Goal: Contribute content: Add original content to the website for others to see

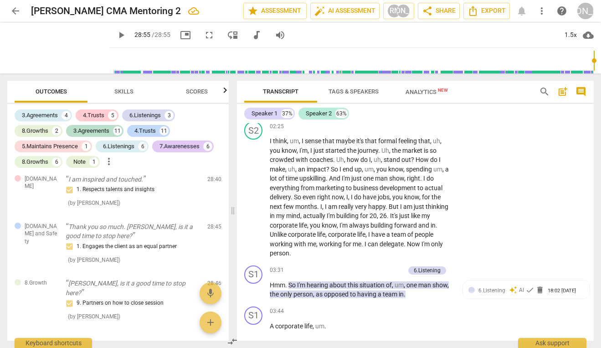
scroll to position [431, 0]
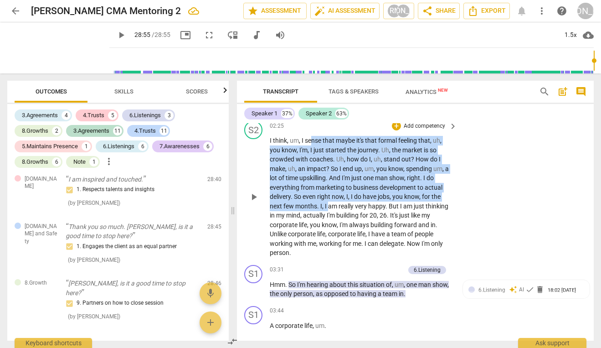
drag, startPoint x: 313, startPoint y: 152, endPoint x: 328, endPoint y: 211, distance: 61.8
click at [328, 211] on p "I think , um , I sense that maybe it's that formal feeling that , uh , you know…" at bounding box center [361, 197] width 183 height 122
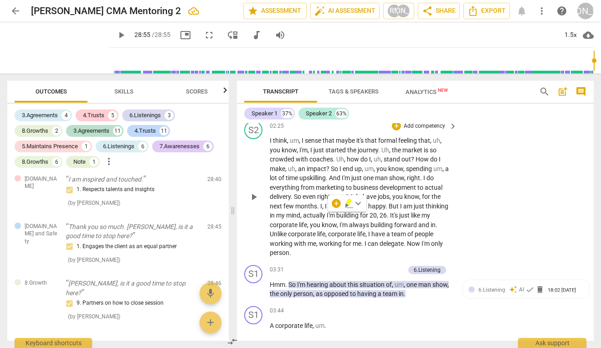
click at [329, 210] on span "am" at bounding box center [333, 205] width 10 height 7
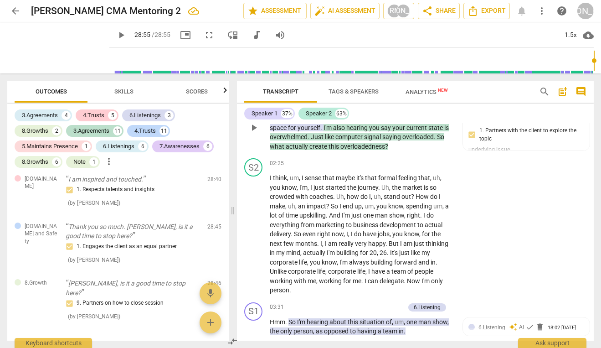
scroll to position [404, 0]
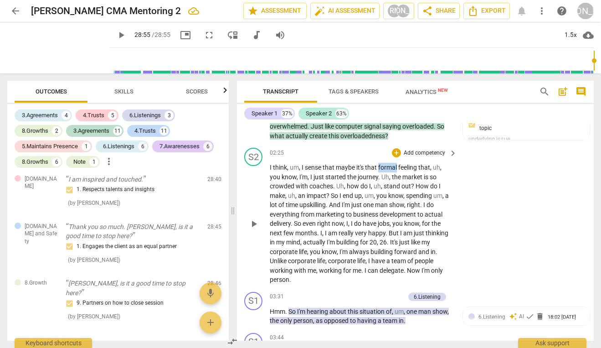
drag, startPoint x: 398, startPoint y: 177, endPoint x: 379, endPoint y: 177, distance: 19.6
click at [379, 171] on span "formal" at bounding box center [388, 167] width 20 height 7
click at [406, 166] on div "+" at bounding box center [407, 164] width 9 height 9
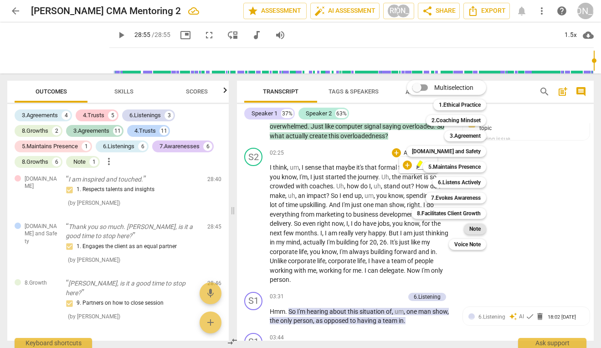
click at [470, 231] on b "Note" at bounding box center [474, 228] width 11 height 11
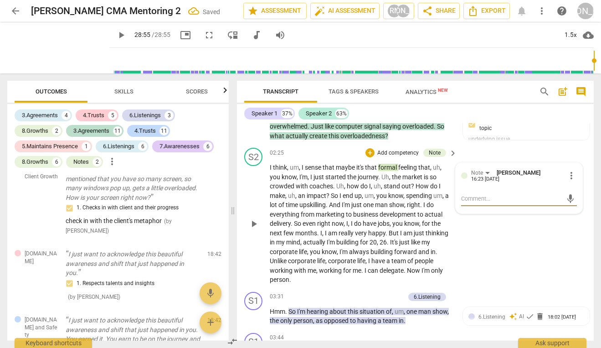
scroll to position [1410, 0]
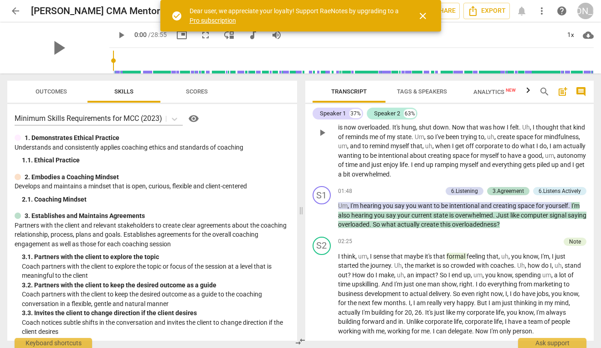
scroll to position [270, 0]
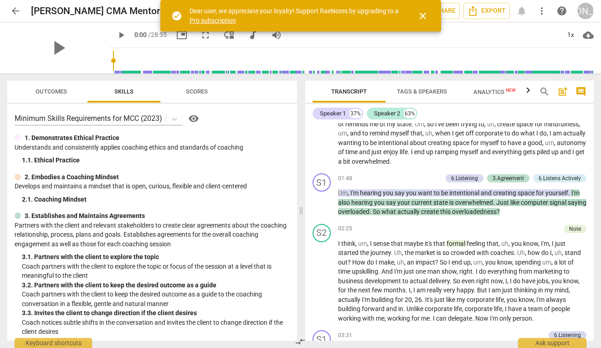
click at [441, 91] on span "Tags & Speakers" at bounding box center [422, 91] width 50 height 7
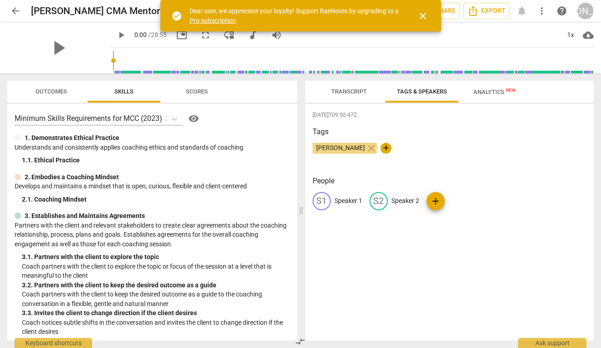
click at [367, 90] on span "Transcript" at bounding box center [348, 92] width 57 height 12
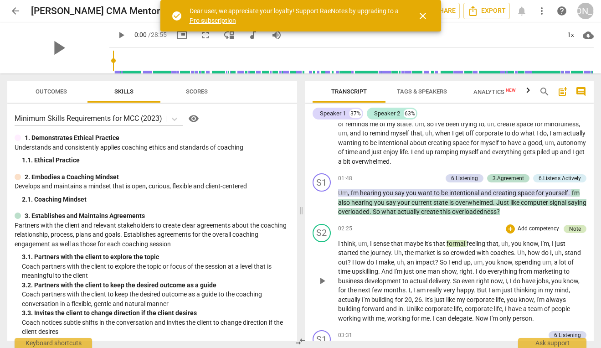
click at [569, 231] on div "Note" at bounding box center [575, 229] width 12 height 8
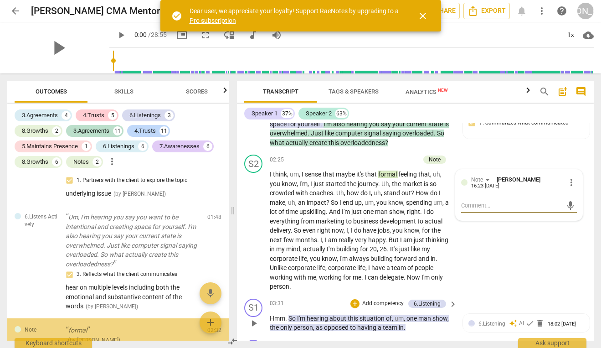
scroll to position [398, 0]
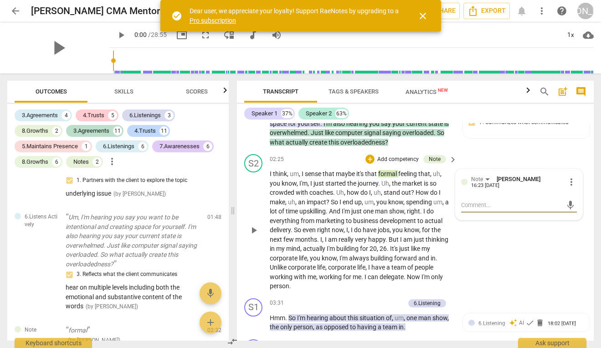
type textarea "Ｆ"
type textarea "ＦＯ"
type textarea "ＦＯＭ"
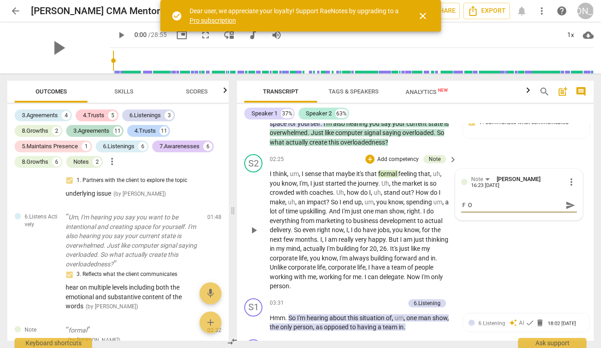
type textarea "ＦＯＭ"
type textarea "ＦＯＭＯ"
type textarea "ＦＯＭ"
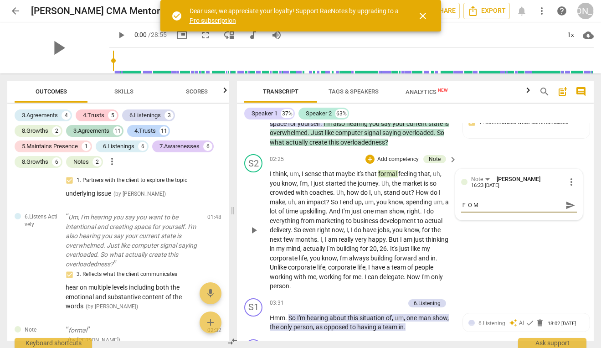
type textarea "ＦＯ"
type textarea "Ｆ"
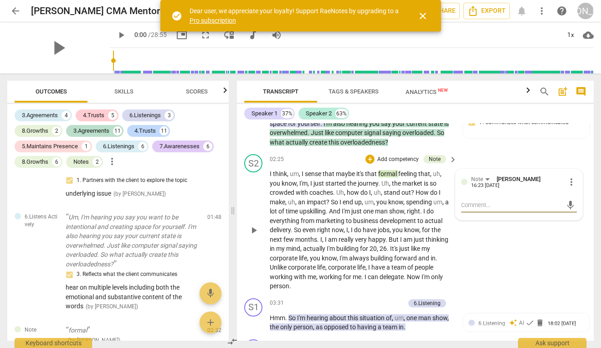
type textarea "Ｆ"
type textarea "ＦＯ"
type textarea "ＦＯＭ"
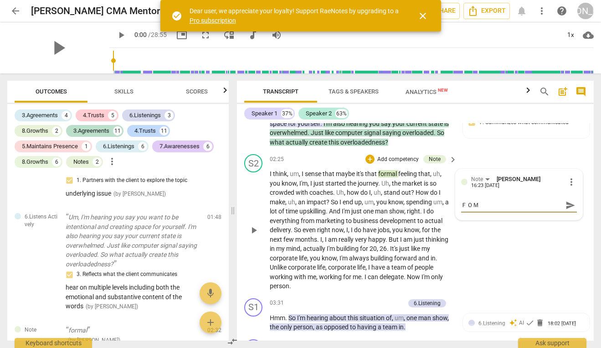
type textarea "ＦＯＭＯ"
type textarea "ＦＯＭＯ？"
type textarea "ＦＯＭＯ"
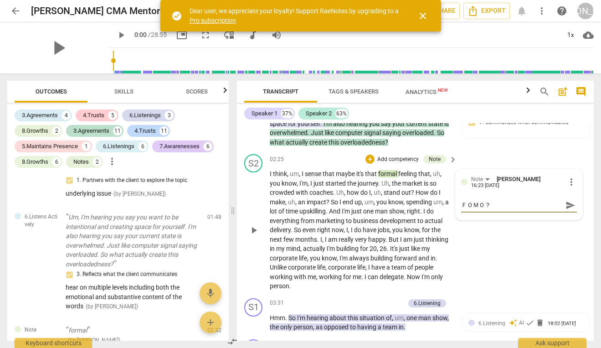
type textarea "ＦＯＭＯ"
type textarea "ＦＯＭ"
type textarea "ＦＯ"
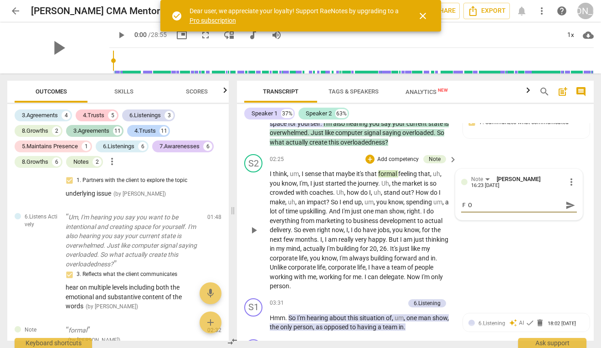
type textarea "Ｆ"
type textarea "ＦＯ"
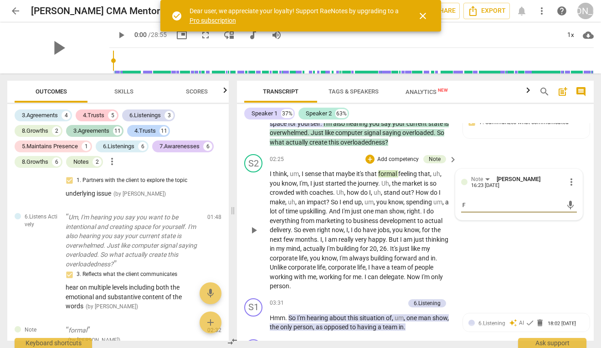
type textarea "ＦＯ"
type textarea "ＦＯＭ"
type textarea "ＦＯＭＯ"
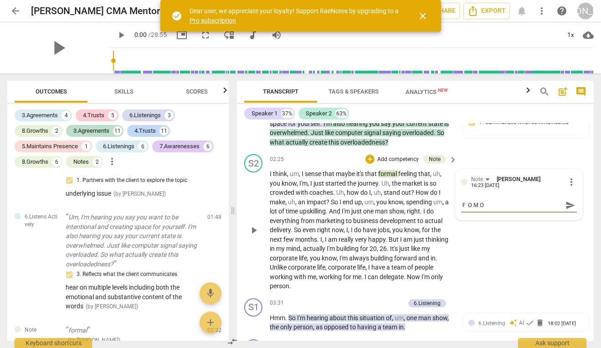
type textarea "ＦＯＭ"
type textarea "ＦＯ"
type textarea "Ｆ"
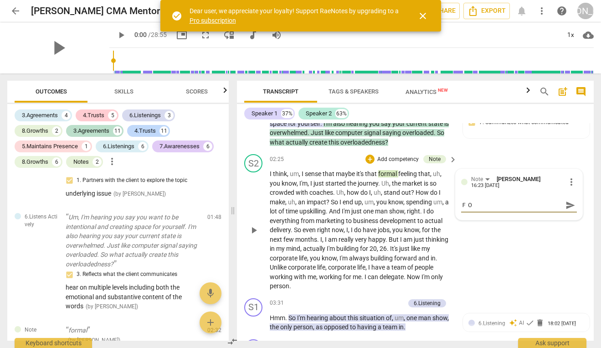
type textarea "Ｆ"
type textarea "F"
type textarea "FO"
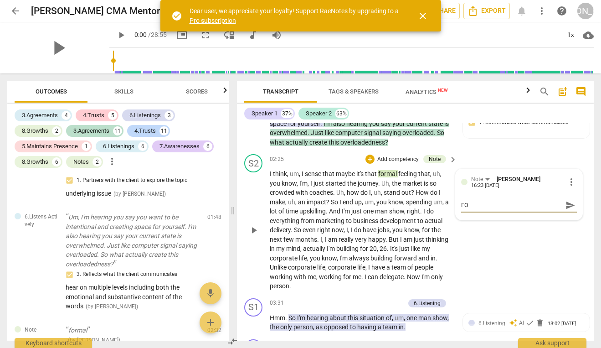
type textarea "FOM"
type textarea "FOMO"
type textarea "FOMO?"
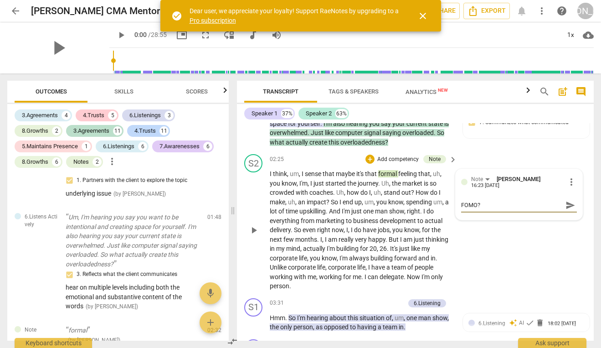
type textarea "FOMO?"
click at [569, 210] on span "send" at bounding box center [570, 205] width 10 height 10
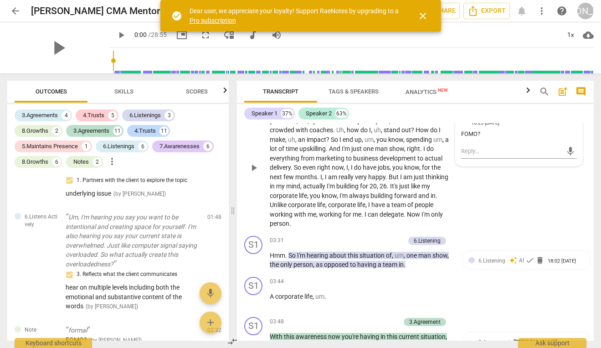
scroll to position [567, 0]
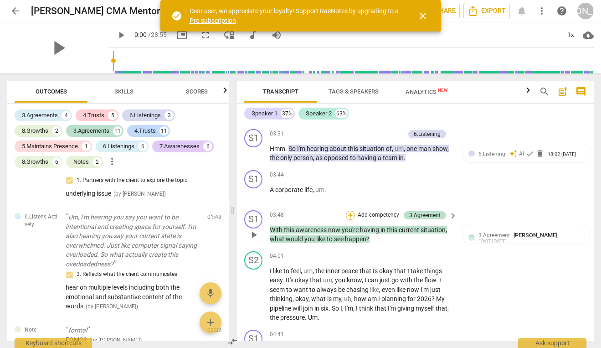
click at [351, 220] on div "+" at bounding box center [350, 214] width 9 height 9
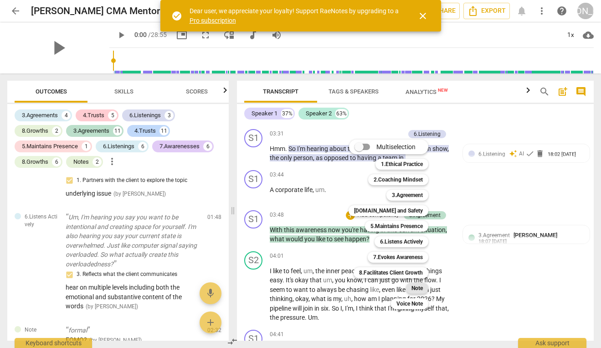
click at [415, 288] on b "Note" at bounding box center [416, 287] width 11 height 11
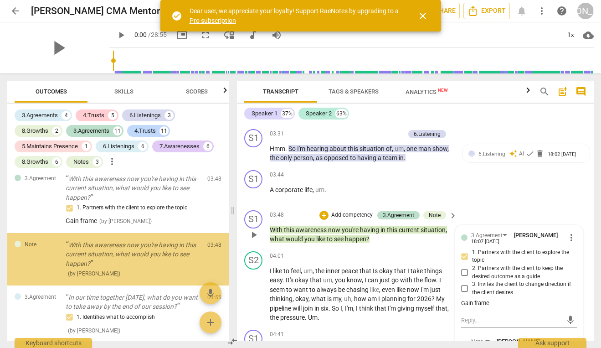
scroll to position [586, 0]
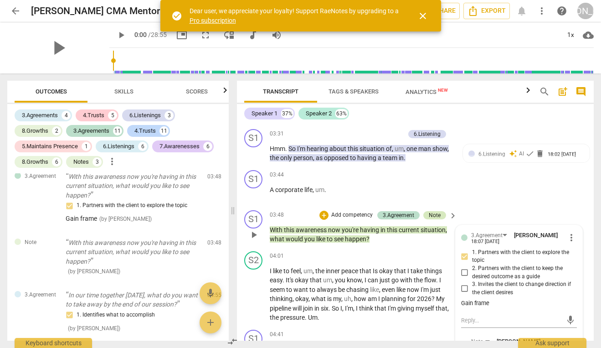
click at [433, 219] on div "Note" at bounding box center [435, 215] width 12 height 8
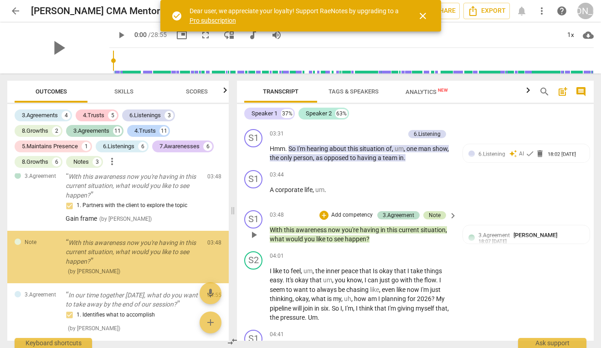
click at [435, 219] on div "Note" at bounding box center [435, 215] width 12 height 8
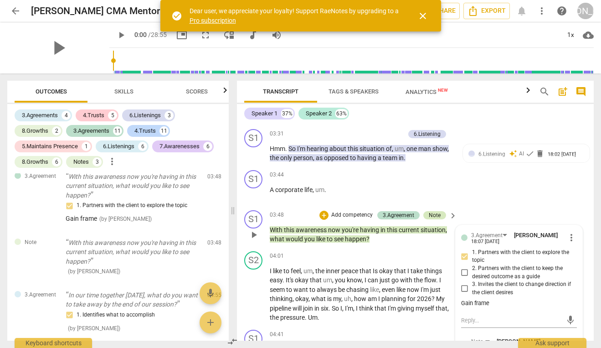
click at [424, 219] on div "Note" at bounding box center [434, 215] width 23 height 8
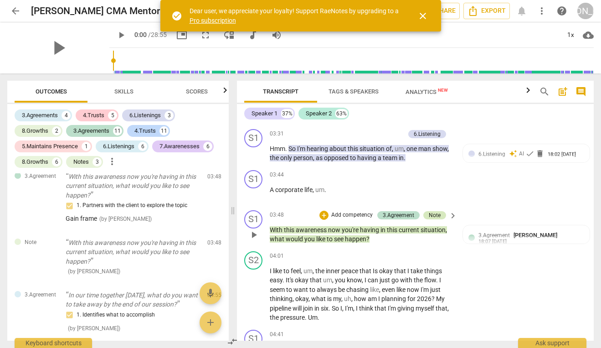
click at [433, 219] on div "Note" at bounding box center [435, 215] width 12 height 8
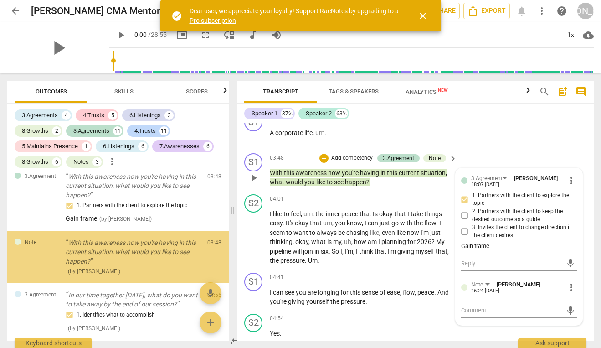
scroll to position [625, 0]
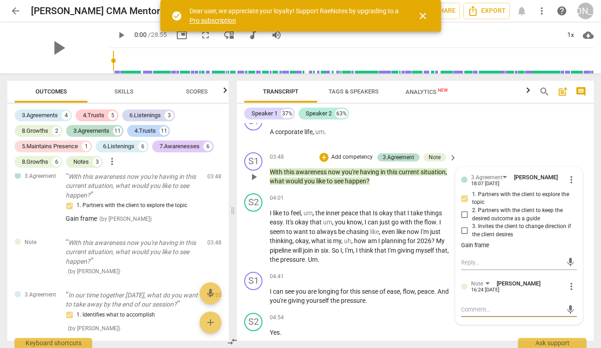
click at [482, 313] on textarea at bounding box center [511, 309] width 101 height 9
type textarea "a"
type textarea "av"
type textarea "avo"
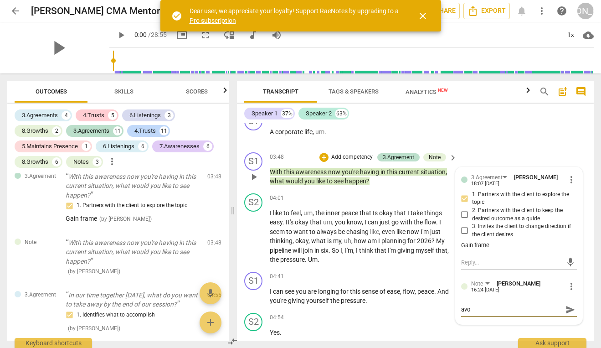
type textarea "avoi"
type textarea "avoie"
type textarea "avoie t"
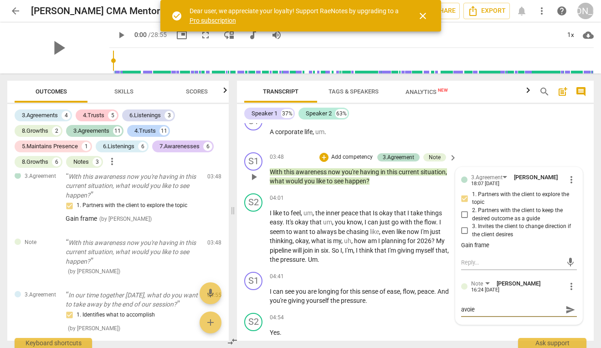
type textarea "avoie t"
type textarea "avoie th"
type textarea "avoie thi"
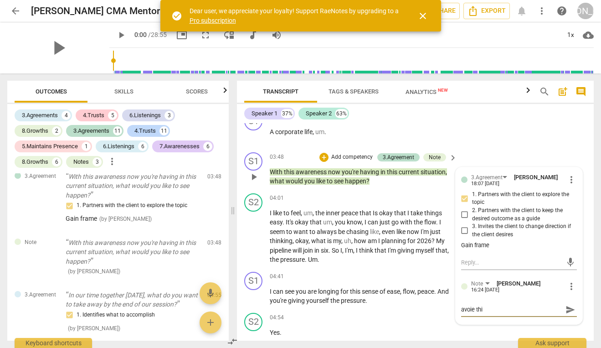
type textarea "avoie this"
type textarea "avoie this q"
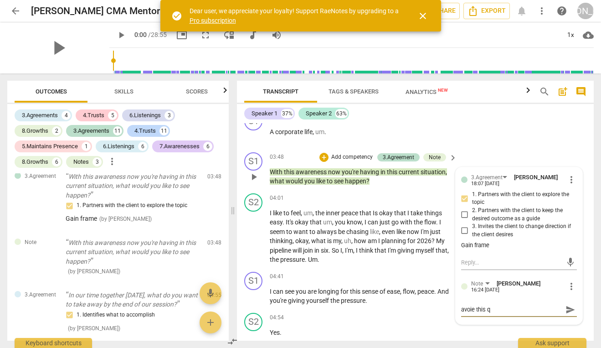
type textarea "avoie this qu"
type textarea "avoie this que"
type textarea "avoie this ques"
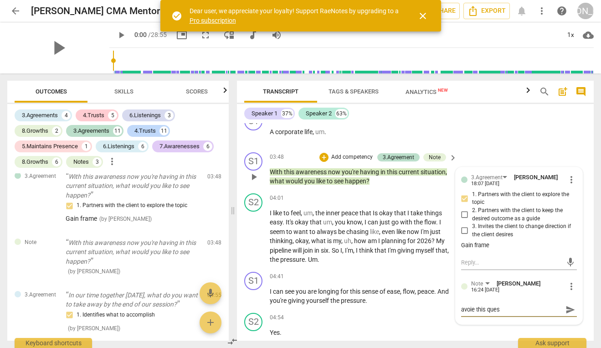
type textarea "avoie this quest"
type textarea "avoie this ques"
type textarea "avoie this que"
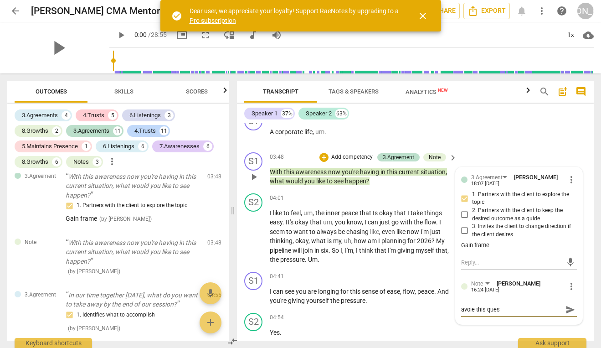
type textarea "avoie this que"
type textarea "avoie this qu"
type textarea "avoie this q"
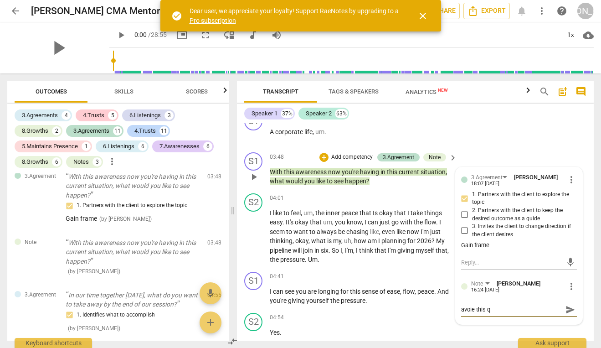
type textarea "avoie this"
type textarea "avoie thi"
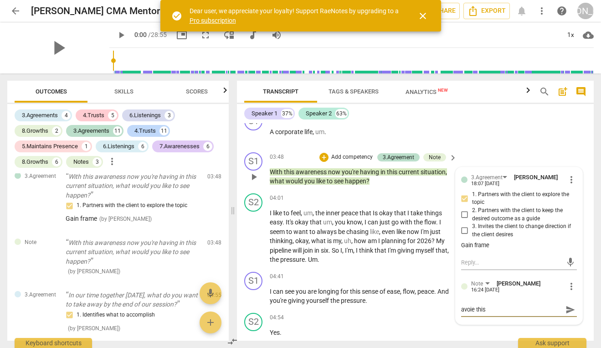
type textarea "avoie thi"
type textarea "avoie th"
type textarea "avoie t"
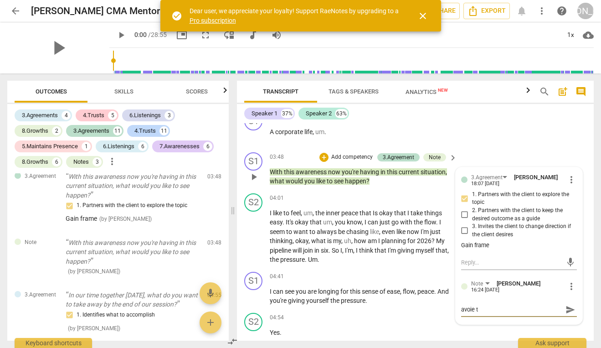
type textarea "avoie"
type textarea "avoi"
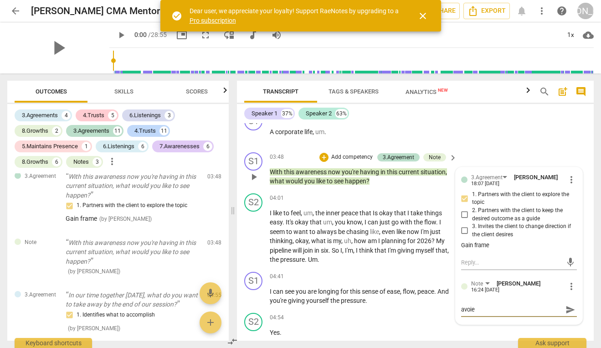
type textarea "avoi"
type textarea "avoid"
type textarea "avoid t"
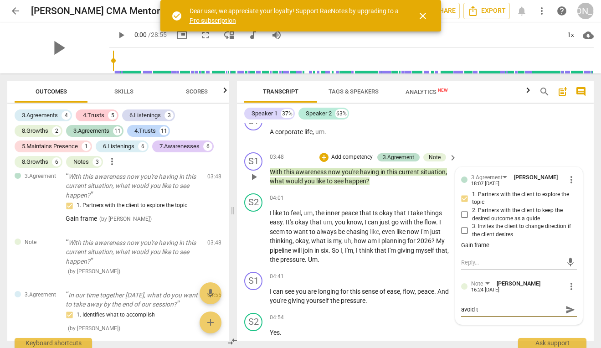
type textarea "avoid th"
type textarea "avoid thi"
type textarea "avoid this"
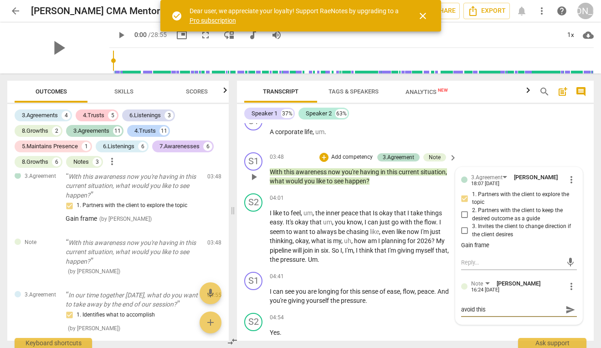
type textarea "avoid this"
type textarea "avoid this q"
type textarea "avoid this qu"
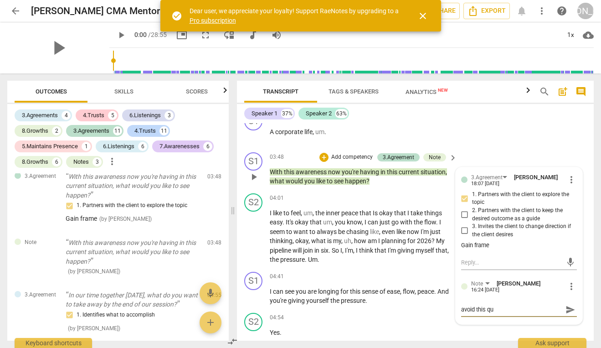
type textarea "avoid this que"
type textarea "avoid this ques"
type textarea "avoid this quest"
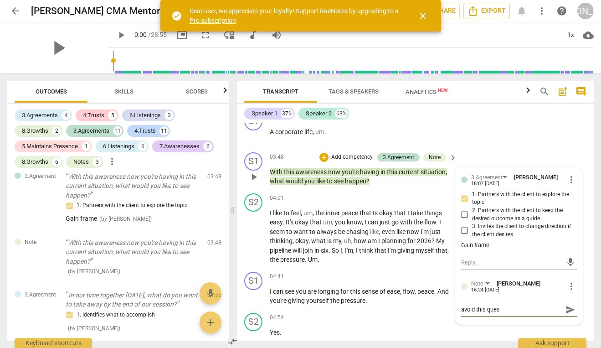
type textarea "avoid this quest"
type textarea "avoid this questi"
type textarea "avoid this questio"
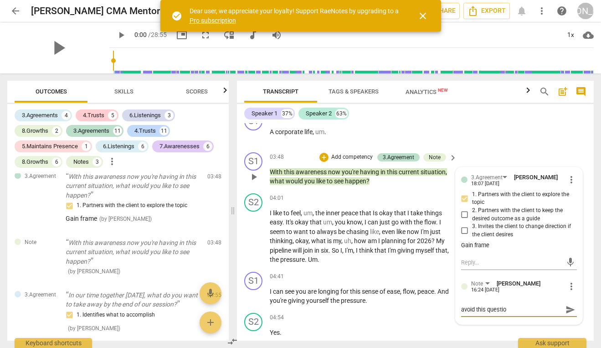
type textarea "avoid this question"
type textarea "avoid this question."
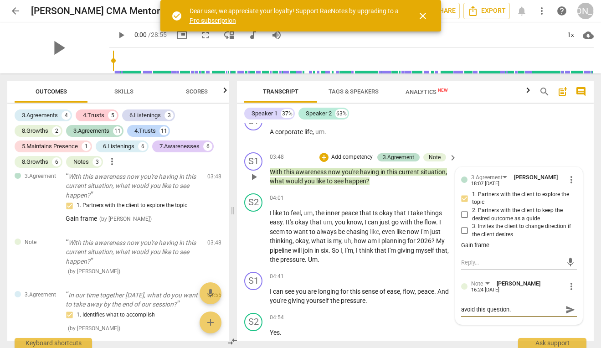
type textarea "avoid this question."
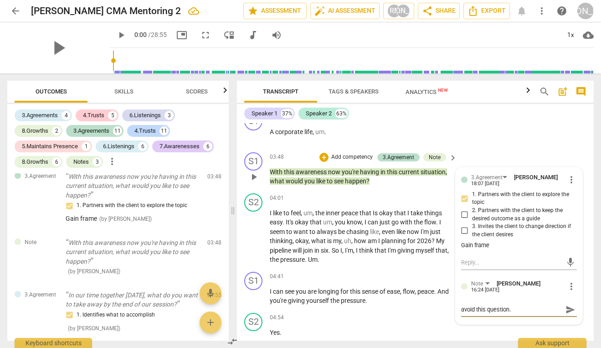
type textarea "avoid this question."
type textarea "avoid this question"
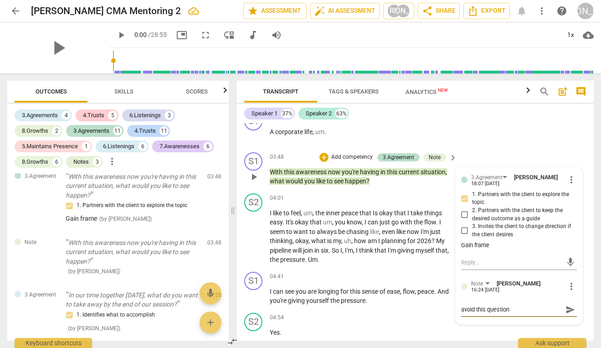
type textarea "avoid this question"
type textarea "avoid this question ("
type textarea "avoid this question (f"
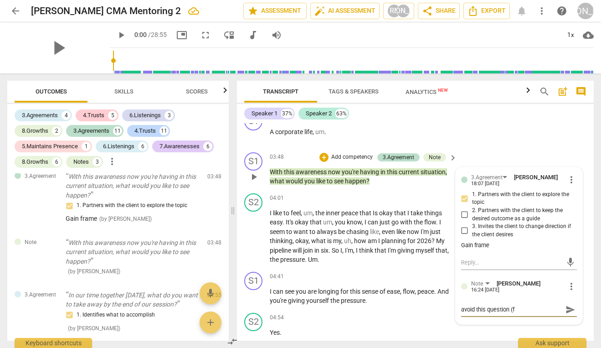
type textarea "avoid this question (fr"
type textarea "avoid this question (fro"
type textarea "avoid this question (from"
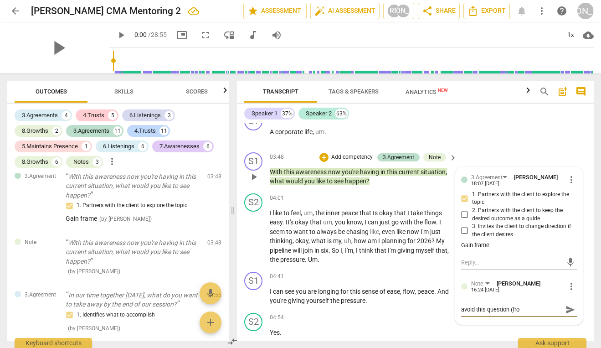
type textarea "avoid this question (from"
type textarea "avoid this question (from m"
type textarea "avoid this question (from mo"
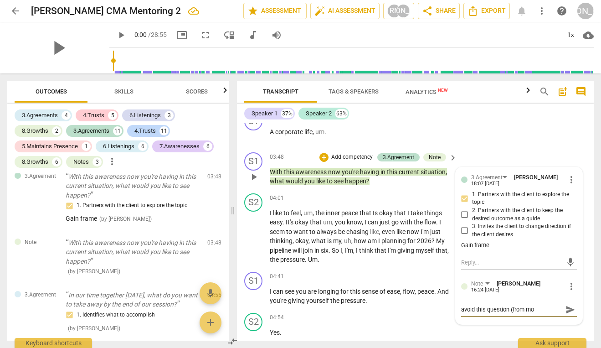
type textarea "avoid this question (from mov"
type textarea "avoid this question (from movi"
type textarea "avoid this question (from movin"
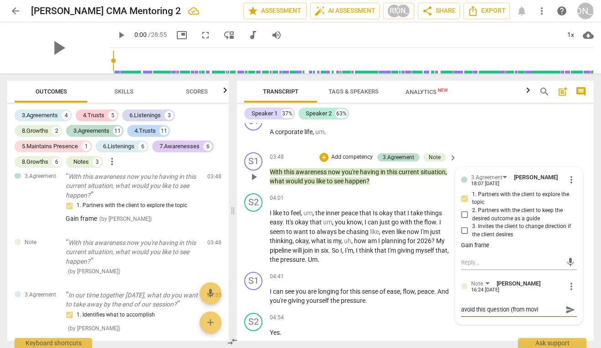
type textarea "avoid this question (from movin"
type textarea "avoid this question (from moving"
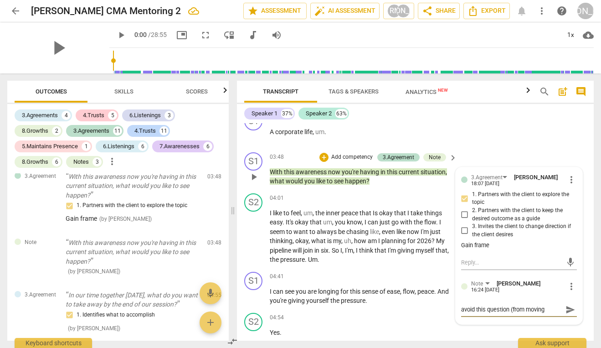
type textarea "avoid this question (from moving f"
type textarea "avoid this question (from moving fo"
type textarea "avoid this question (from moving for"
type textarea "avoid this question (from moving forw"
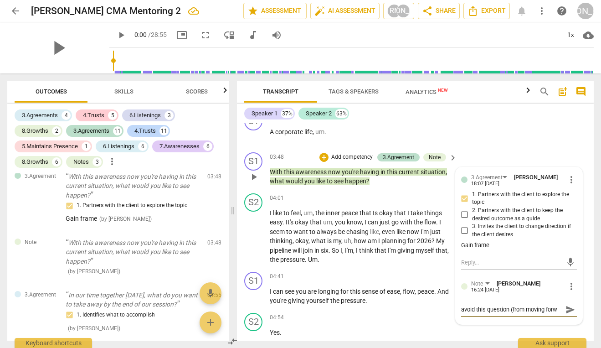
type textarea "avoid this question (from moving forwa"
type textarea "avoid this question (from moving forwar"
type textarea "avoid this question (from moving forward"
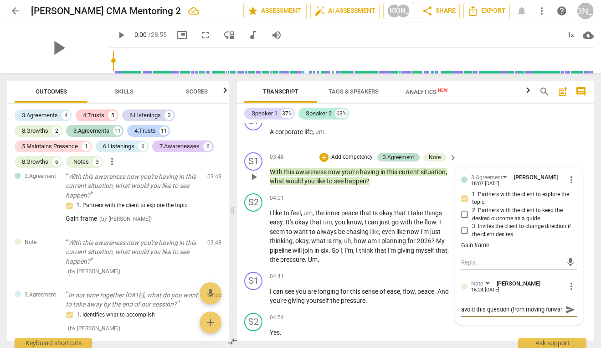
type textarea "avoid this question (from moving forward"
type textarea "avoid this question (from moving forward t"
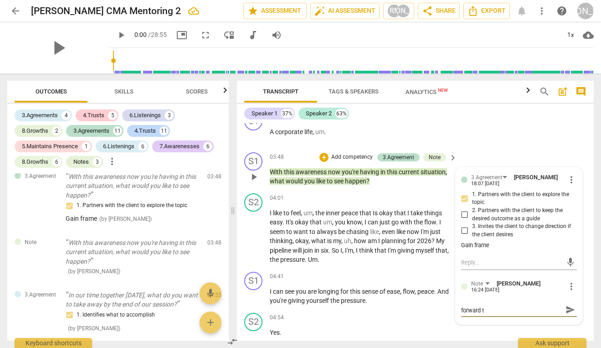
type textarea "avoid this question (from moving forward to"
type textarea "avoid this question (from moving forward too"
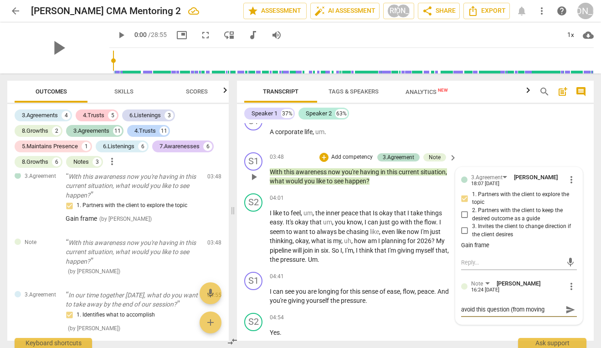
type textarea "avoid this question (from moving forward too"
type textarea "avoid this question (from moving forward too q"
type textarea "avoid this question (from moving forward too qu"
type textarea "avoid this question (from moving forward too qui"
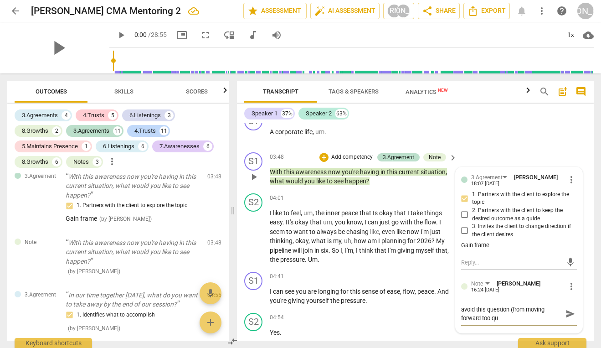
type textarea "avoid this question (from moving forward too qui"
type textarea "avoid this question (from moving forward too quic"
click at [564, 319] on span "send" at bounding box center [570, 313] width 13 height 11
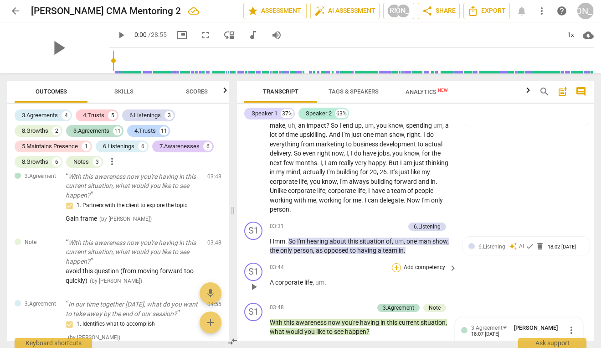
scroll to position [472, 0]
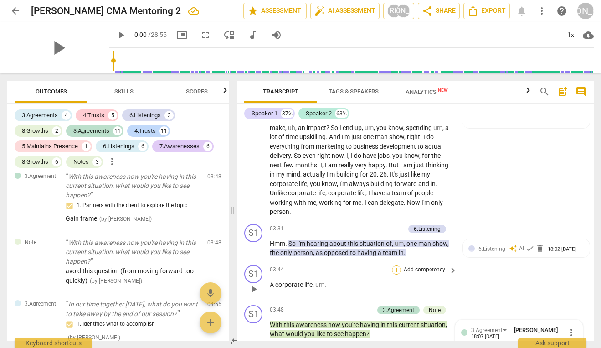
click at [398, 159] on span "you" at bounding box center [398, 155] width 12 height 7
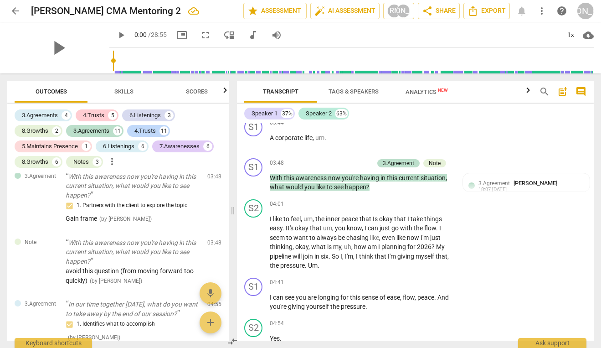
scroll to position [636, 0]
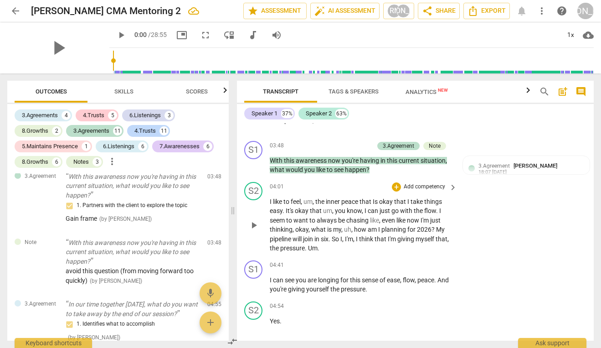
click at [344, 205] on span "peace" at bounding box center [350, 201] width 18 height 7
drag, startPoint x: 290, startPoint y: 210, endPoint x: 362, endPoint y: 211, distance: 71.5
click at [362, 211] on p "I like to feel , um , the inner peace that Is okay that I take things easy . It…" at bounding box center [361, 225] width 183 height 56
click at [371, 199] on div "+" at bounding box center [369, 198] width 9 height 9
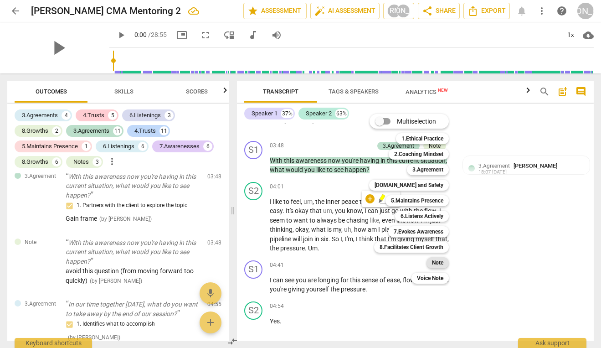
click at [435, 265] on b "Note" at bounding box center [437, 262] width 11 height 11
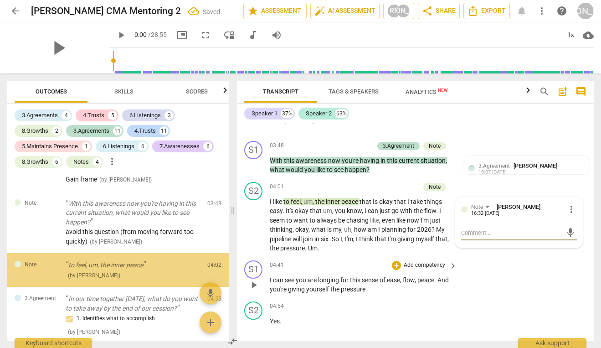
scroll to position [639, 0]
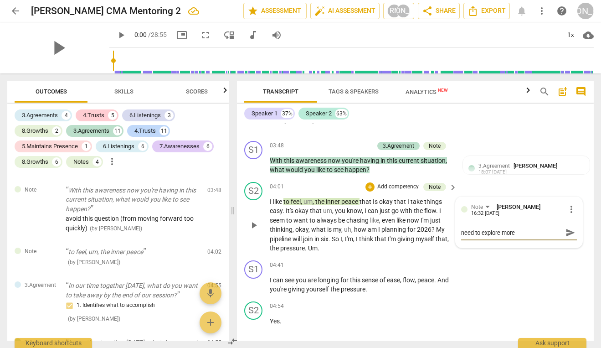
click at [568, 237] on span "send" at bounding box center [570, 232] width 10 height 10
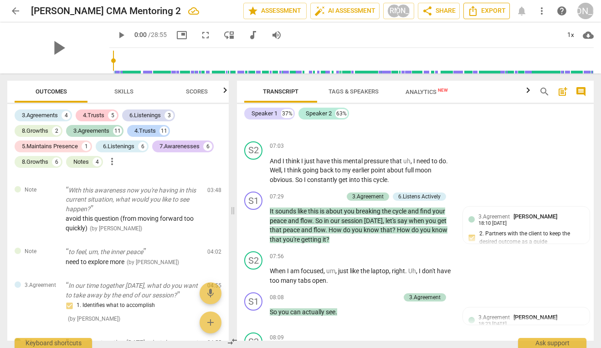
scroll to position [1274, 0]
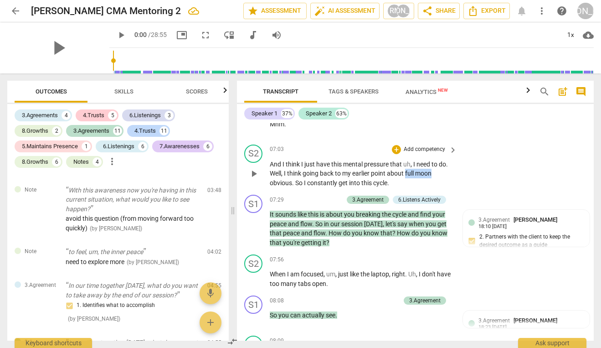
drag, startPoint x: 433, startPoint y: 185, endPoint x: 407, endPoint y: 184, distance: 26.0
click at [407, 184] on p "And I think I just have this mental pressure that uh , I need to do . Well , I …" at bounding box center [361, 173] width 183 height 28
click at [394, 154] on div "+" at bounding box center [396, 149] width 9 height 9
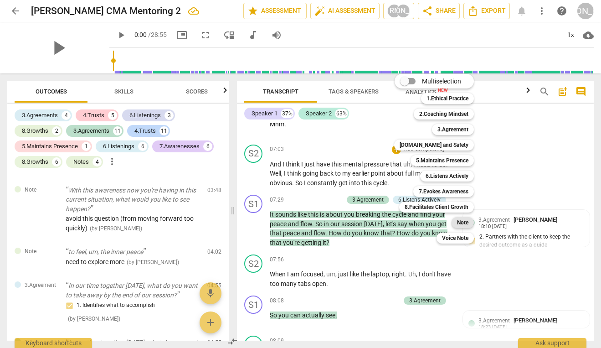
click at [457, 223] on b "Note" at bounding box center [462, 222] width 11 height 11
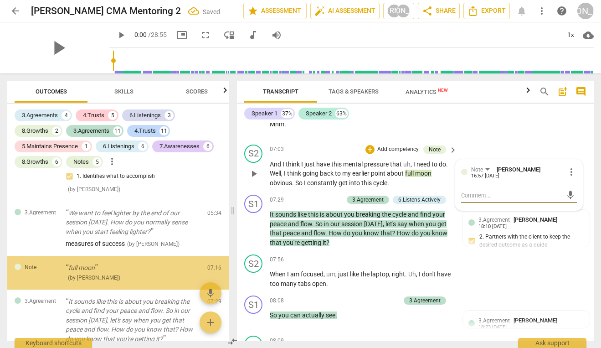
scroll to position [902, 0]
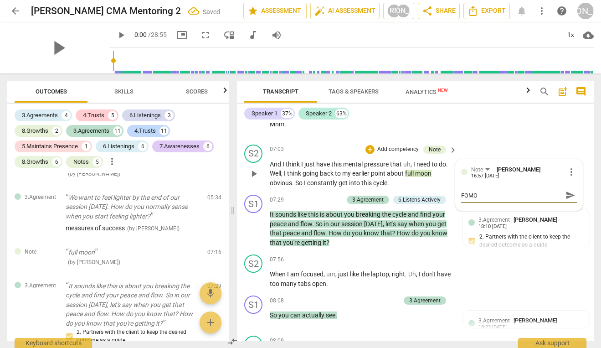
click at [567, 200] on span "send" at bounding box center [570, 195] width 10 height 10
click at [395, 168] on span "that" at bounding box center [396, 163] width 13 height 7
click at [452, 155] on span "keyboard_arrow_right" at bounding box center [452, 149] width 11 height 11
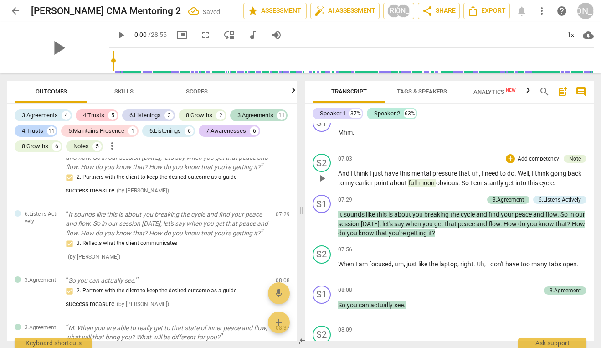
scroll to position [790, 0]
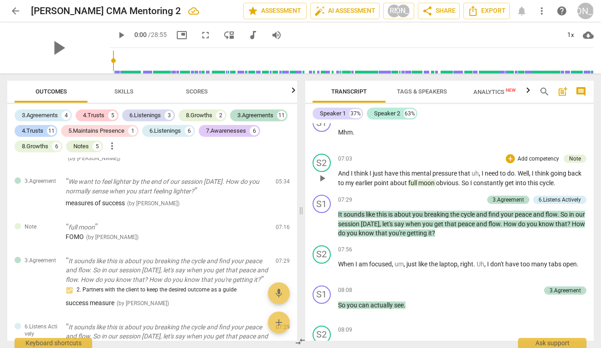
click at [549, 173] on span "think" at bounding box center [542, 172] width 15 height 7
click at [571, 160] on div "Note" at bounding box center [575, 158] width 12 height 8
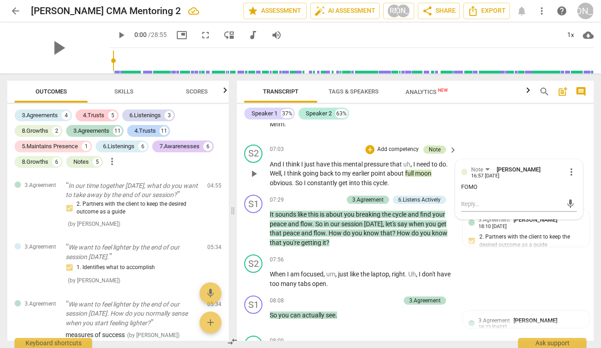
scroll to position [772, 0]
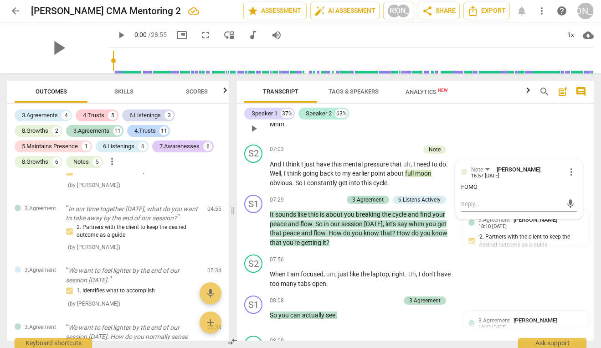
click at [474, 141] on div "S1 play_arrow pause 07:02 + Add competency keyboard_arrow_right Mhm ." at bounding box center [415, 121] width 357 height 40
click at [451, 155] on span "keyboard_arrow_right" at bounding box center [452, 149] width 11 height 11
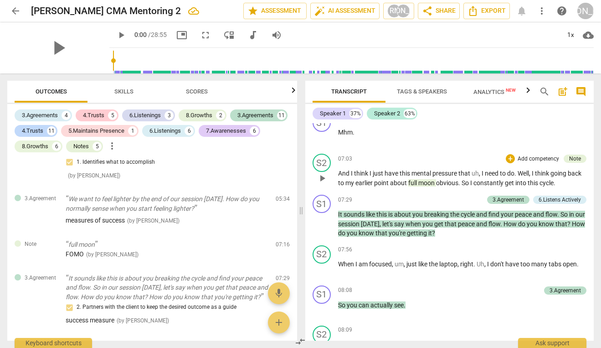
scroll to position [674, 0]
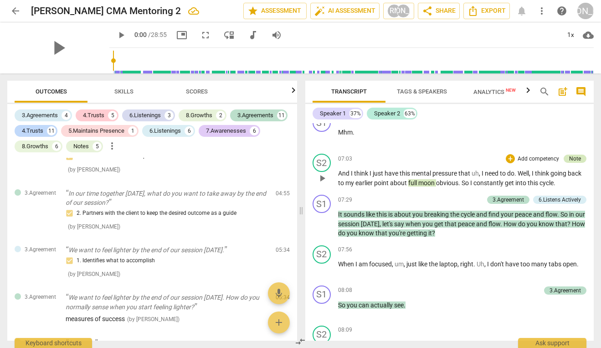
click at [569, 157] on div "Note" at bounding box center [575, 158] width 12 height 8
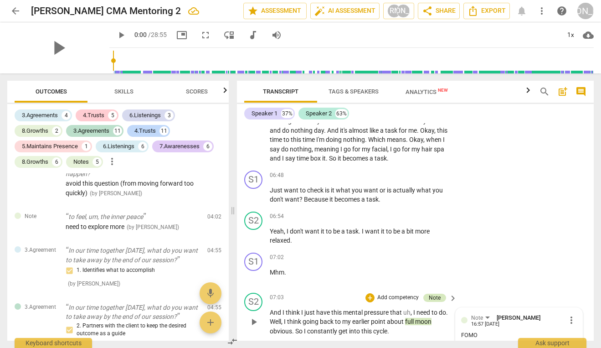
scroll to position [772, 0]
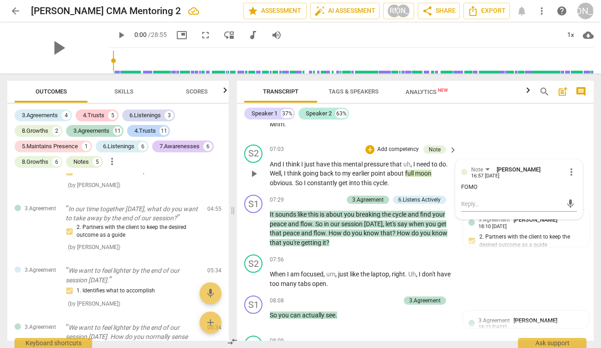
click at [428, 168] on span "need" at bounding box center [423, 163] width 15 height 7
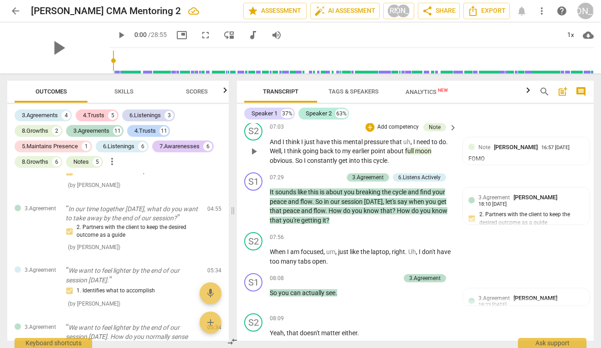
scroll to position [1292, 0]
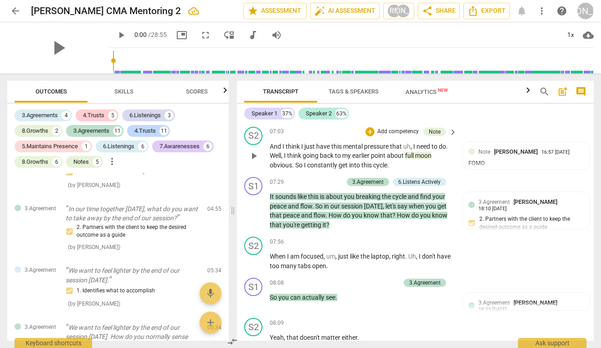
click at [388, 150] on span "pressure" at bounding box center [377, 146] width 26 height 7
click at [451, 138] on span "keyboard_arrow_right" at bounding box center [452, 132] width 11 height 11
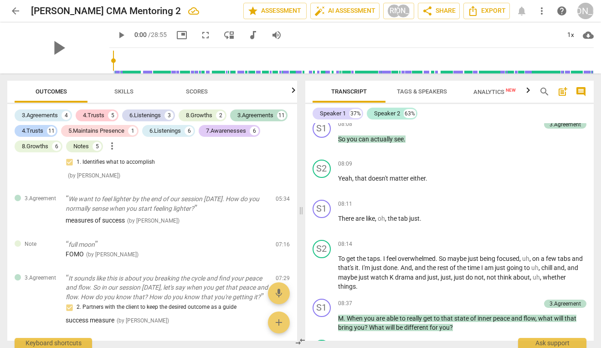
scroll to position [674, 0]
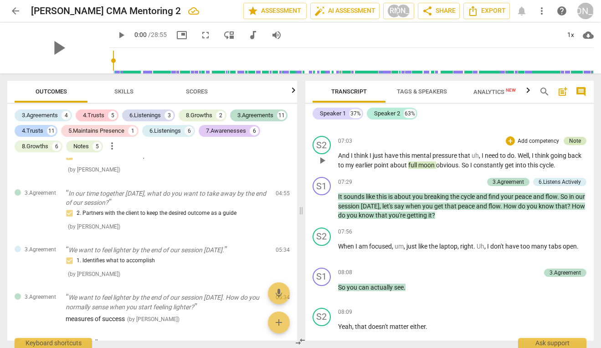
click at [576, 141] on div "Note" at bounding box center [575, 141] width 12 height 8
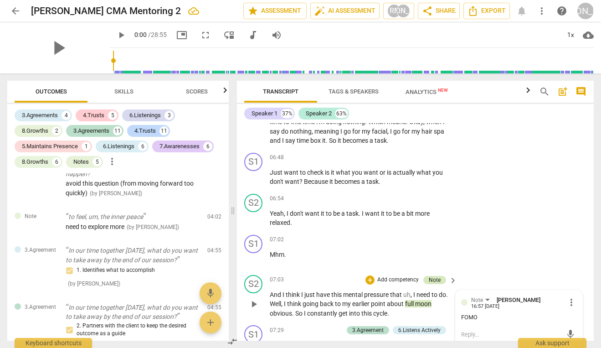
scroll to position [772, 0]
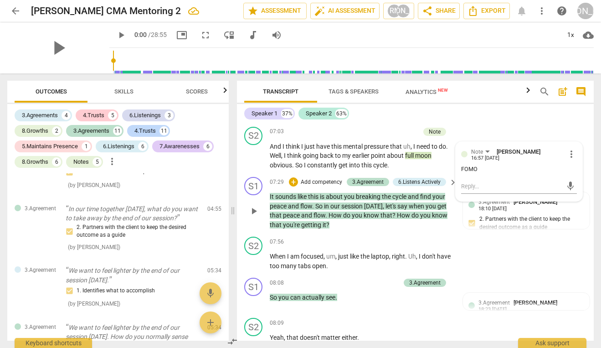
click at [239, 231] on div "S1 play_arrow pause 07:29 + Add competency 3.Agreement 6.Listens Actively keybo…" at bounding box center [415, 203] width 357 height 60
click at [301, 186] on p "Add competency" at bounding box center [321, 182] width 43 height 8
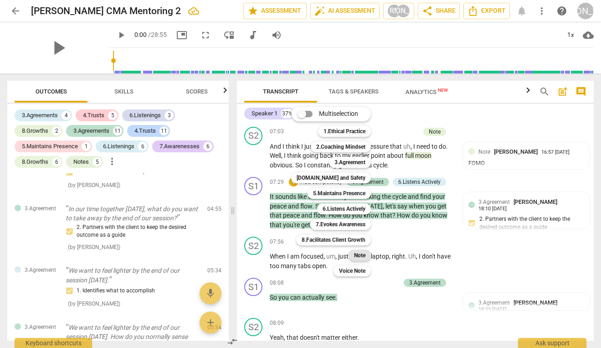
click at [356, 256] on b "Note" at bounding box center [359, 255] width 11 height 11
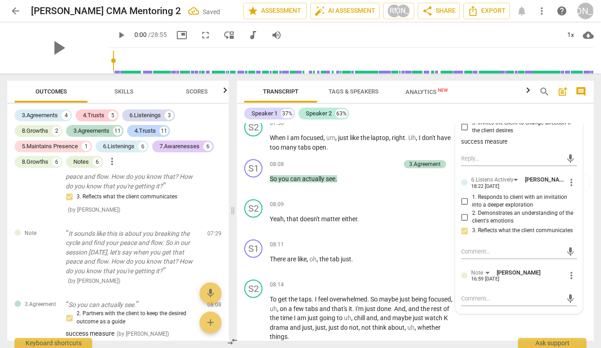
scroll to position [1436, 0]
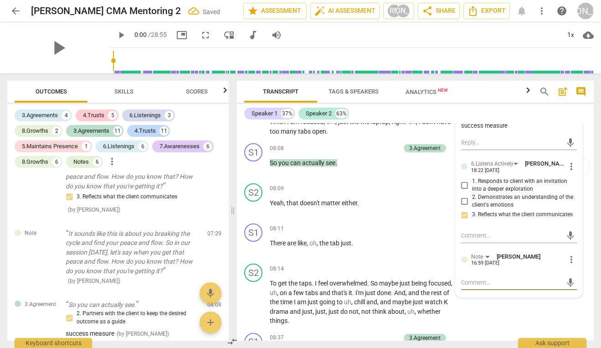
click at [477, 287] on textarea at bounding box center [511, 282] width 101 height 9
click at [569, 287] on span "send" at bounding box center [570, 282] width 10 height 10
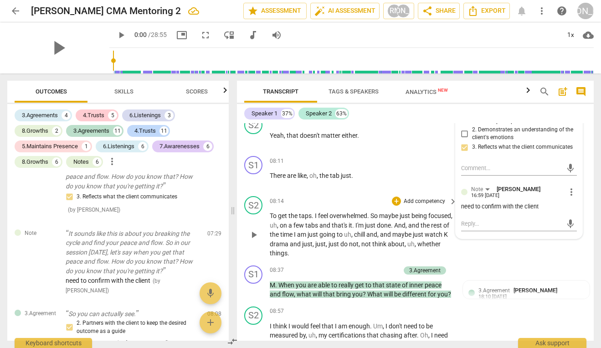
scroll to position [1494, 0]
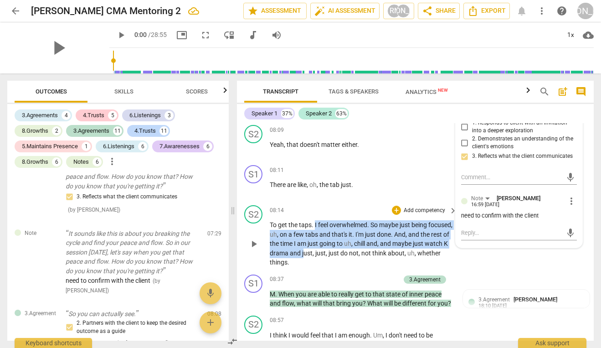
drag, startPoint x: 315, startPoint y: 235, endPoint x: 340, endPoint y: 262, distance: 37.1
click at [341, 262] on p "To get the taps . I feel overwhelmed . So maybe just being focused , uh , on a …" at bounding box center [361, 243] width 183 height 47
click at [335, 256] on p "To get the taps . I feel overwhelmed . So maybe just being focused , uh , on a …" at bounding box center [361, 243] width 183 height 47
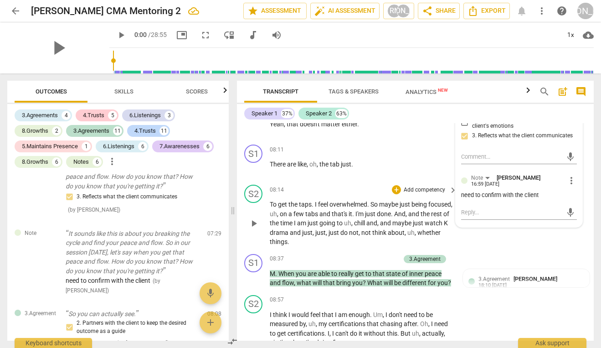
scroll to position [1524, 0]
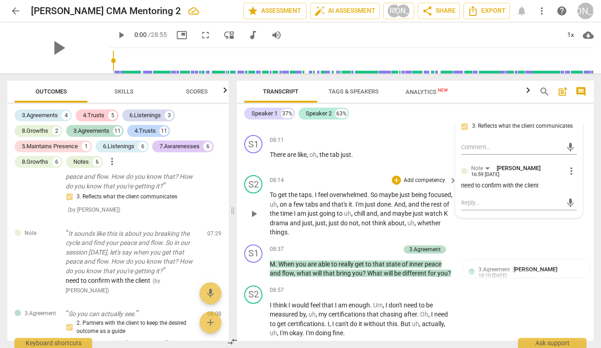
click at [332, 208] on span "and" at bounding box center [325, 203] width 12 height 7
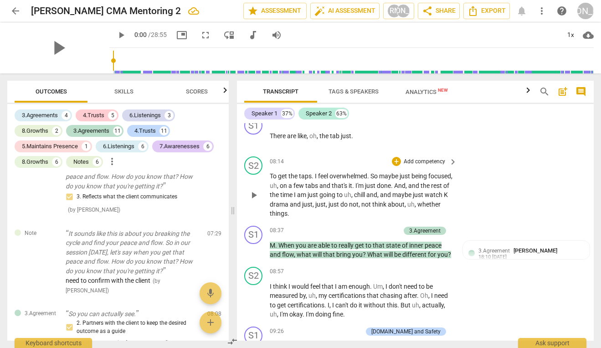
scroll to position [1552, 0]
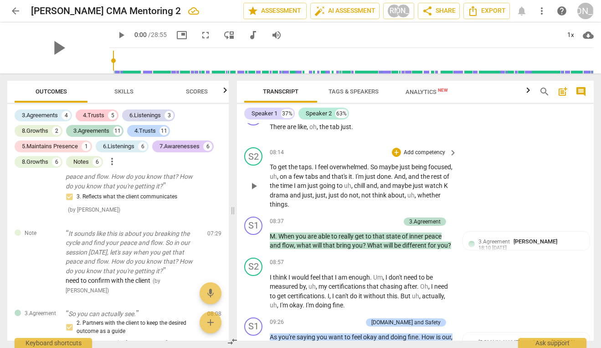
click at [315, 199] on span "," at bounding box center [314, 194] width 3 height 7
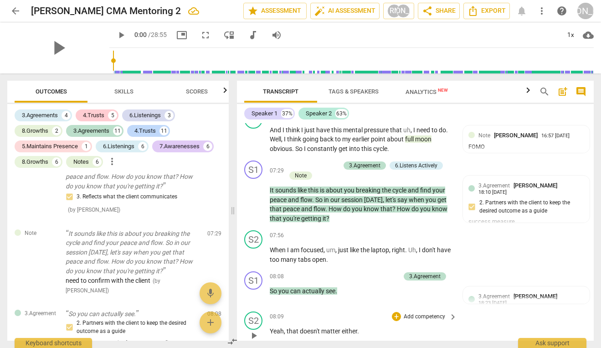
scroll to position [1307, 0]
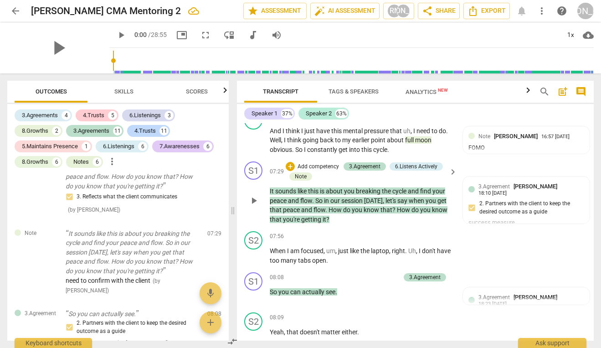
click at [370, 213] on span "know" at bounding box center [372, 209] width 17 height 7
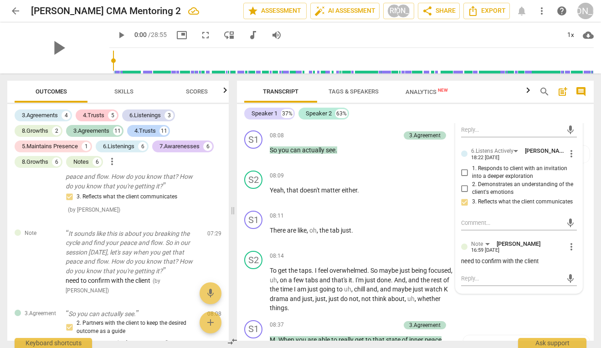
scroll to position [1484, 0]
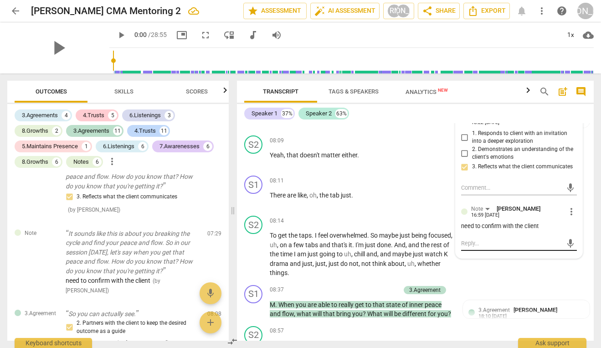
click at [491, 247] on textarea at bounding box center [511, 243] width 101 height 9
click at [568, 252] on span "send" at bounding box center [570, 247] width 10 height 10
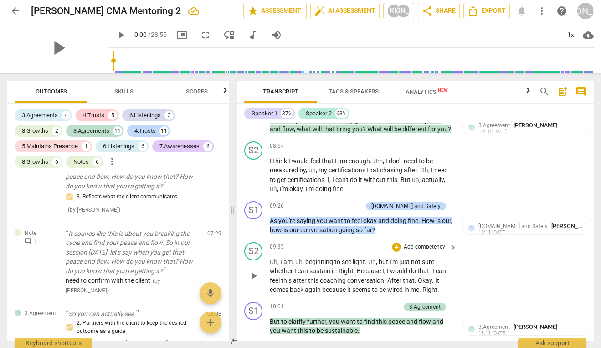
scroll to position [1667, 0]
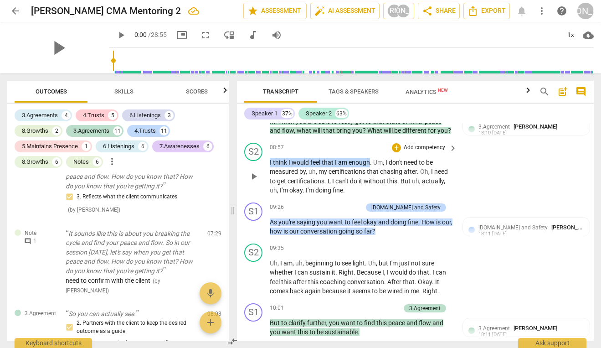
drag, startPoint x: 371, startPoint y: 170, endPoint x: 269, endPoint y: 172, distance: 102.1
click at [268, 172] on div "S2 play_arrow pause 08:57 + Add competency keyboard_arrow_right I think I would…" at bounding box center [415, 169] width 357 height 60
click at [324, 166] on span "that" at bounding box center [328, 162] width 13 height 7
drag, startPoint x: 372, startPoint y: 172, endPoint x: 267, endPoint y: 168, distance: 105.3
click at [267, 168] on div "S2 play_arrow pause 08:57 + Add competency keyboard_arrow_right I think I would…" at bounding box center [415, 169] width 357 height 60
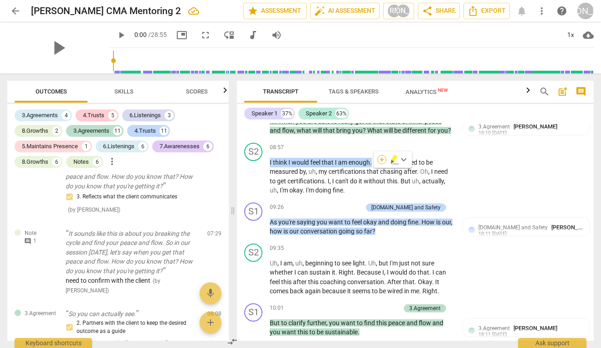
click at [384, 159] on div "+" at bounding box center [381, 159] width 9 height 9
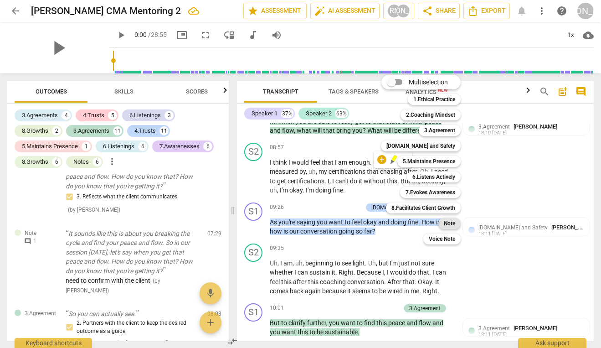
click at [451, 221] on b "Note" at bounding box center [449, 223] width 11 height 11
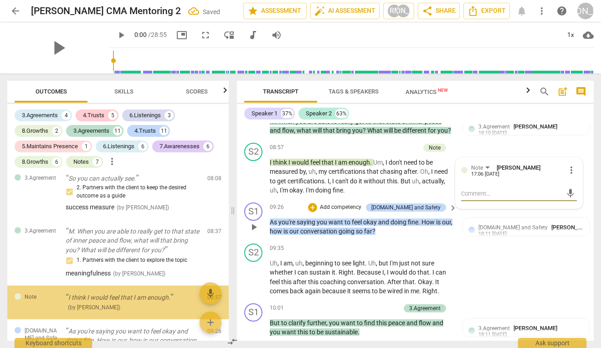
scroll to position [1309, 0]
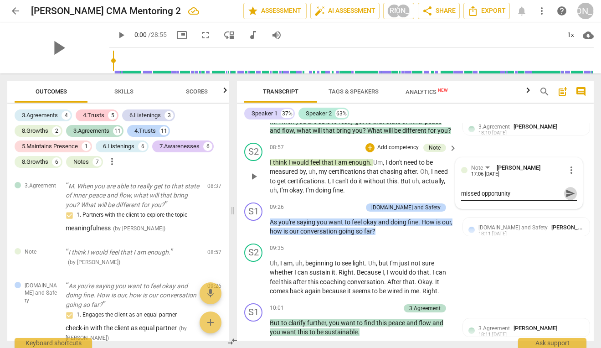
click at [565, 198] on span "send" at bounding box center [570, 193] width 10 height 10
click at [401, 185] on span "But" at bounding box center [405, 180] width 11 height 7
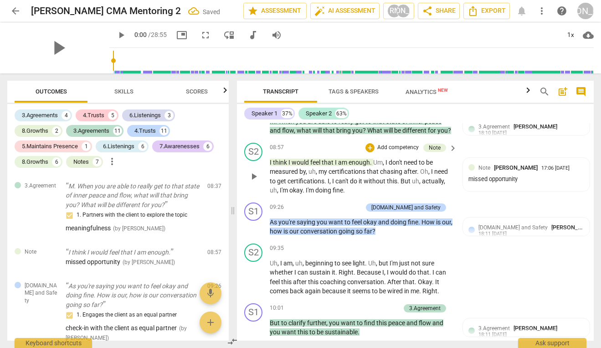
click at [432, 185] on span "actually" at bounding box center [433, 180] width 22 height 7
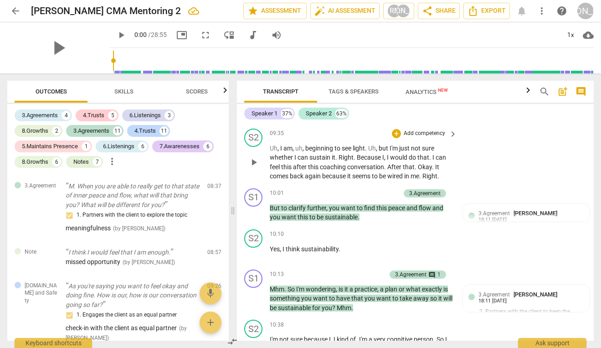
scroll to position [1781, 0]
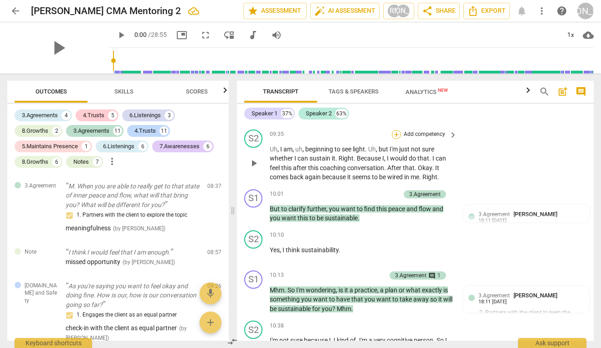
click at [396, 139] on div "+" at bounding box center [396, 134] width 9 height 9
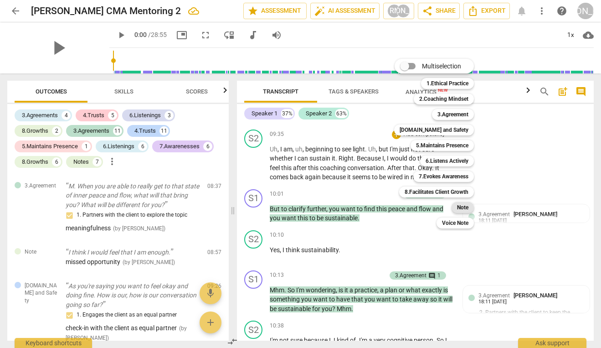
click at [460, 207] on b "Note" at bounding box center [462, 207] width 11 height 11
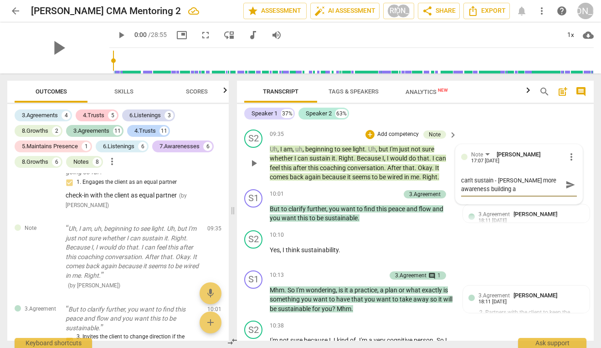
scroll to position [0, 0]
click at [568, 190] on span "send" at bounding box center [570, 184] width 10 height 10
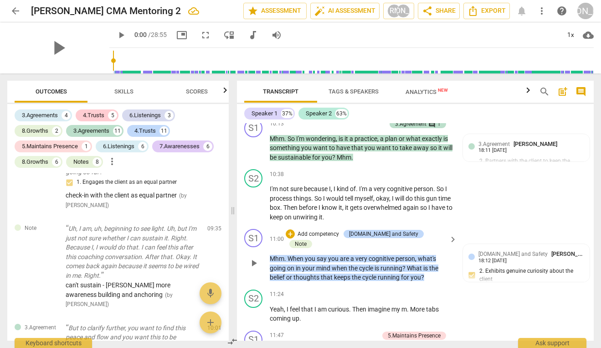
scroll to position [1937, 0]
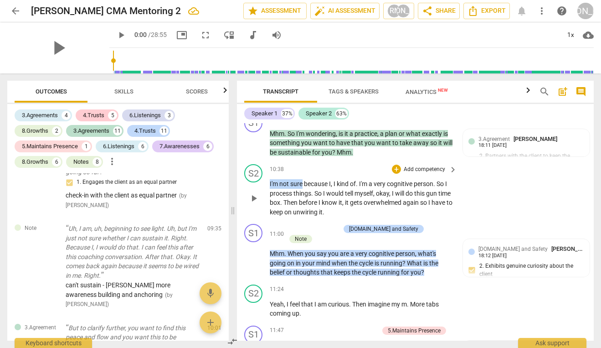
drag, startPoint x: 303, startPoint y: 194, endPoint x: 269, endPoint y: 193, distance: 34.2
click at [270, 193] on p "I'm not sure because I , I kind of . I'm a very cognitive person . So I process…" at bounding box center [361, 197] width 183 height 37
click at [395, 174] on div "+" at bounding box center [396, 168] width 9 height 9
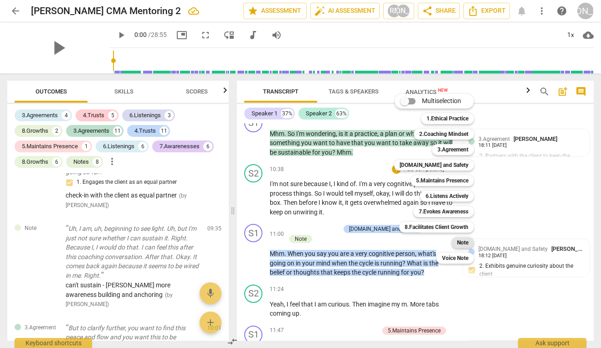
click at [467, 244] on b "Note" at bounding box center [462, 242] width 11 height 11
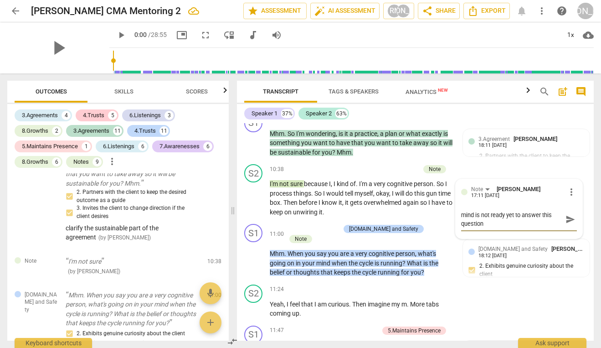
scroll to position [0, 0]
click at [567, 224] on span "send" at bounding box center [570, 219] width 10 height 10
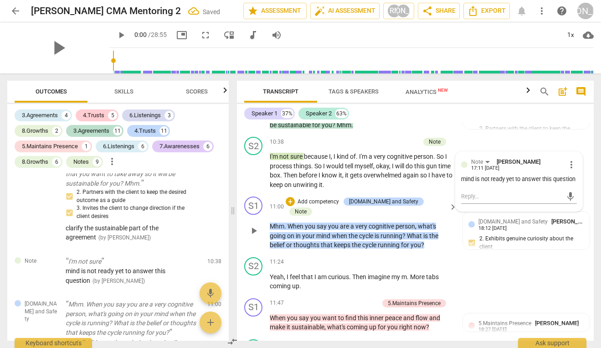
scroll to position [1965, 0]
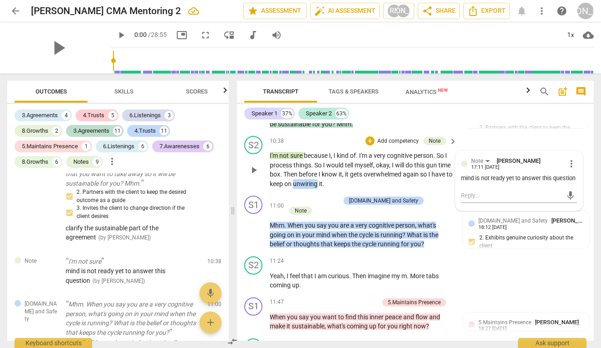
drag, startPoint x: 340, startPoint y: 192, endPoint x: 317, endPoint y: 192, distance: 23.7
click at [317, 187] on span "unwiring" at bounding box center [306, 183] width 26 height 7
click at [284, 187] on span "keep" at bounding box center [277, 183] width 15 height 7
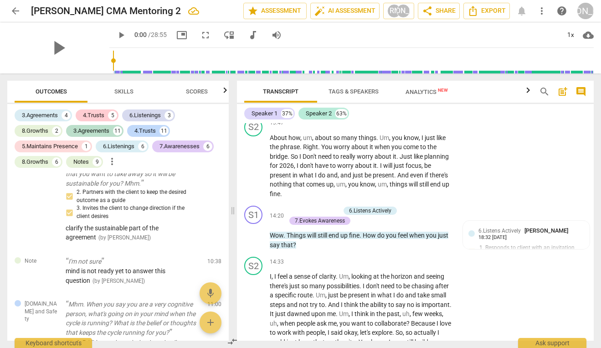
scroll to position [2585, 0]
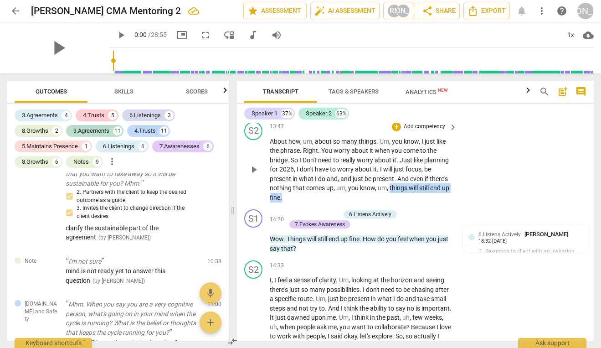
drag, startPoint x: 390, startPoint y: 188, endPoint x: 403, endPoint y: 201, distance: 18.7
click at [403, 201] on p "About how , um , about so many things . Um , you know , I just like the phrase …" at bounding box center [361, 170] width 183 height 66
click at [292, 187] on div "+" at bounding box center [290, 185] width 9 height 9
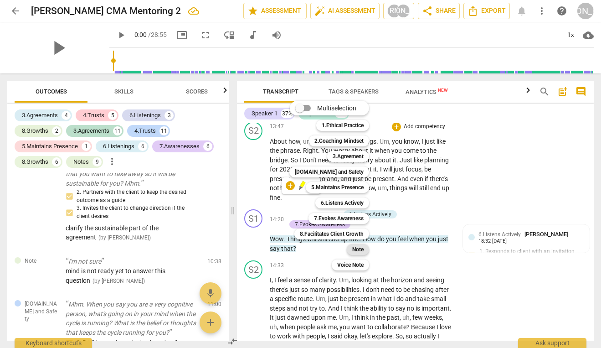
click at [352, 247] on b "Note" at bounding box center [357, 249] width 11 height 11
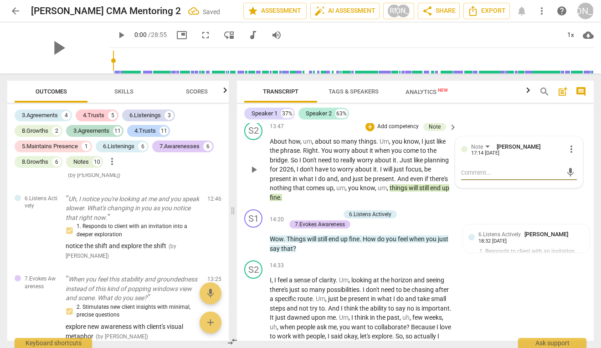
scroll to position [2324, 0]
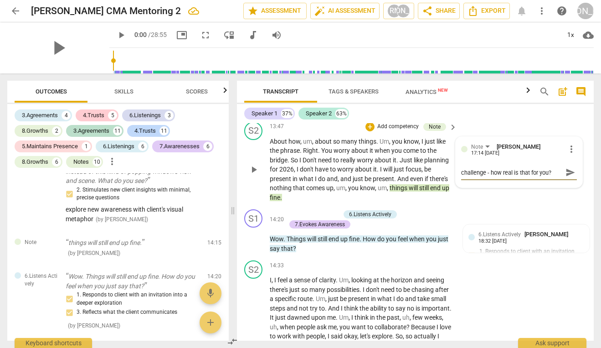
click at [568, 177] on span "send" at bounding box center [570, 172] width 10 height 10
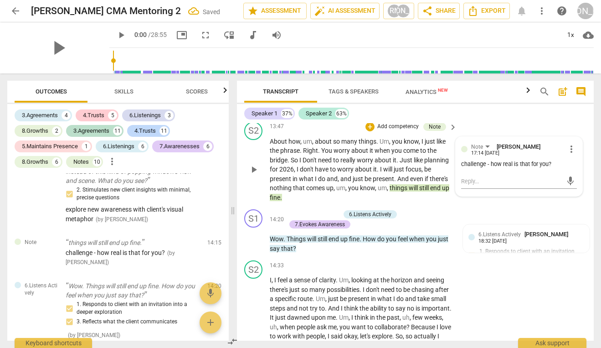
click at [554, 204] on div "S2 play_arrow pause 13:47 + Add competency Note keyboard_arrow_right About how …" at bounding box center [415, 162] width 357 height 88
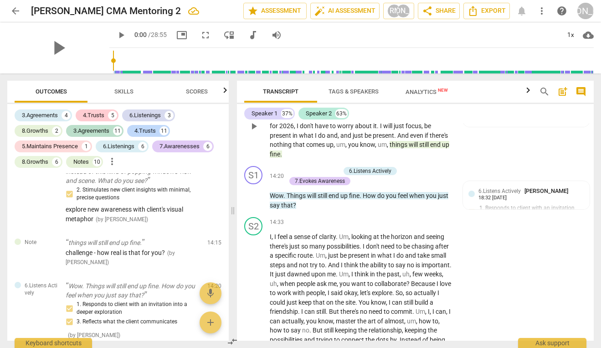
scroll to position [2634, 0]
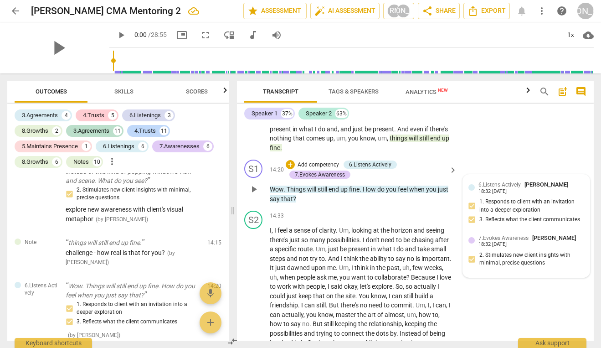
click at [523, 200] on div "6.Listens Actively 詹正哲 Philip Chan 18:32 08-08-2025 1. Responds to client with …" at bounding box center [526, 205] width 116 height 50
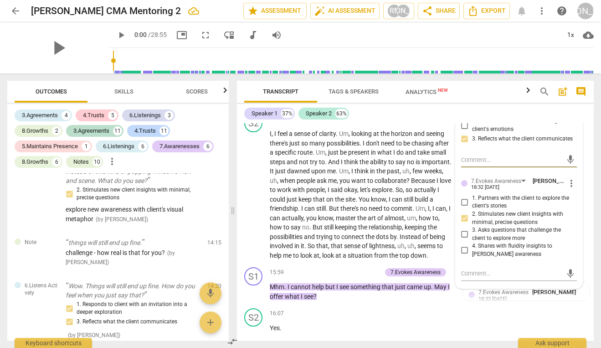
scroll to position [2766, 0]
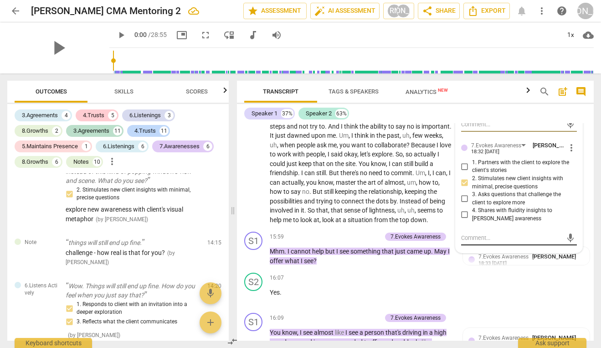
click at [475, 242] on textarea at bounding box center [511, 237] width 101 height 9
click at [565, 241] on span "send" at bounding box center [570, 238] width 10 height 10
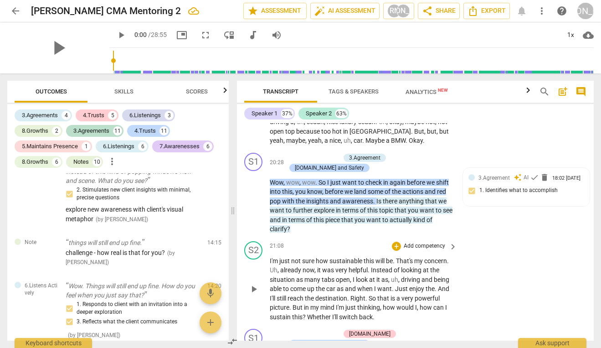
scroll to position [3625, 0]
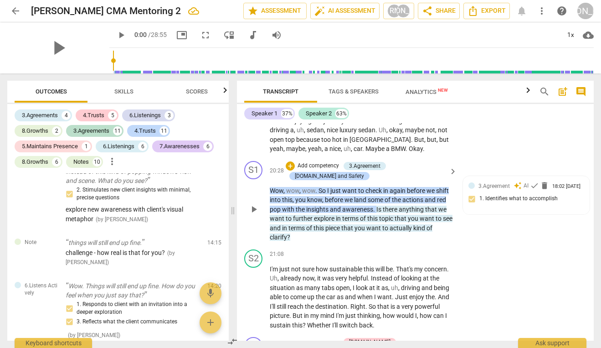
click at [441, 196] on span "red" at bounding box center [441, 199] width 9 height 7
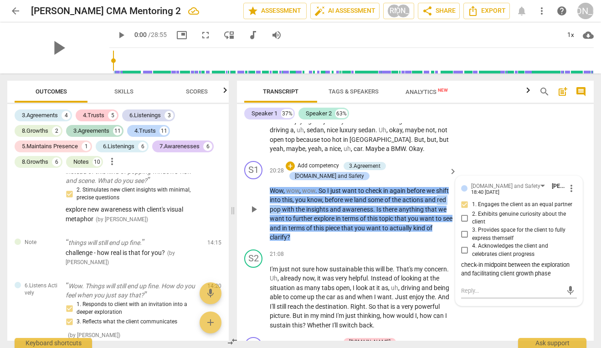
drag, startPoint x: 439, startPoint y: 190, endPoint x: 281, endPoint y: 201, distance: 158.5
click at [281, 201] on p "Wow , wow , wow . So I just want to check in again before we shift into this , …" at bounding box center [361, 214] width 183 height 56
click at [292, 187] on div "+" at bounding box center [290, 186] width 9 height 9
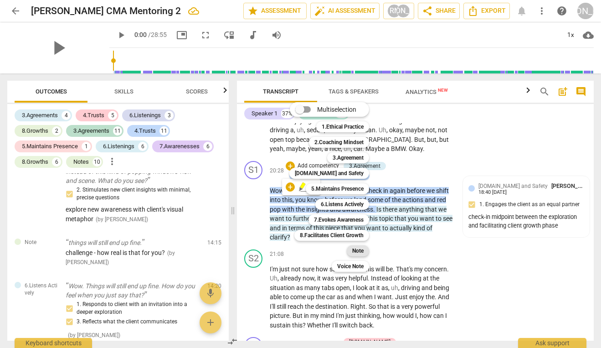
click at [363, 251] on b "Note" at bounding box center [357, 250] width 11 height 11
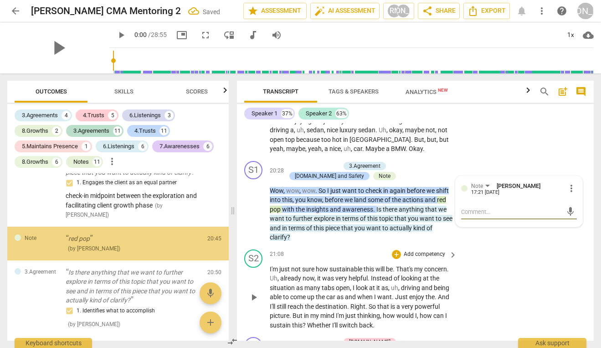
scroll to position [3412, 0]
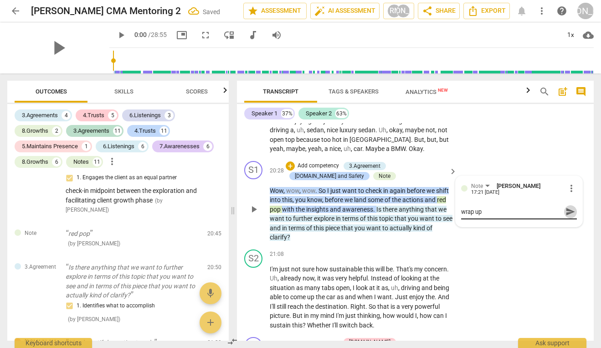
click at [565, 214] on span "send" at bounding box center [570, 211] width 10 height 10
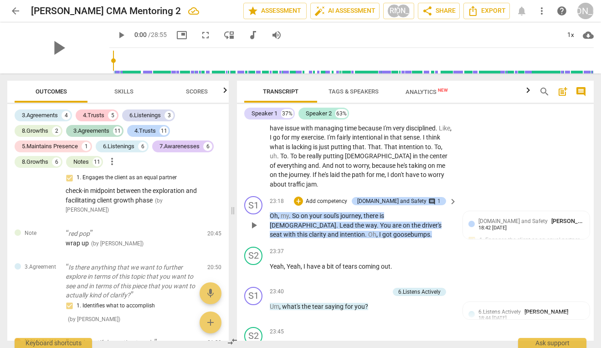
scroll to position [4010, 0]
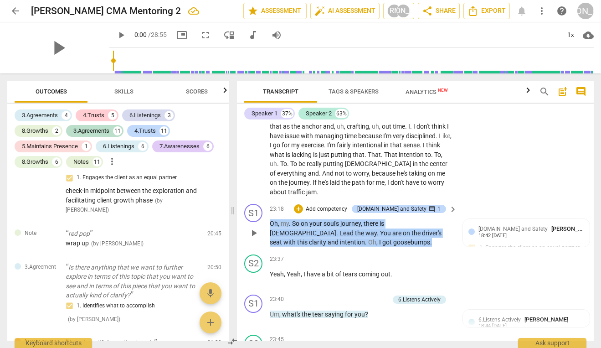
drag, startPoint x: 326, startPoint y: 225, endPoint x: 271, endPoint y: 205, distance: 58.4
click at [271, 219] on p "Oh , my . So on your soul's journey , there is God . Lead the way . You are on …" at bounding box center [361, 233] width 183 height 28
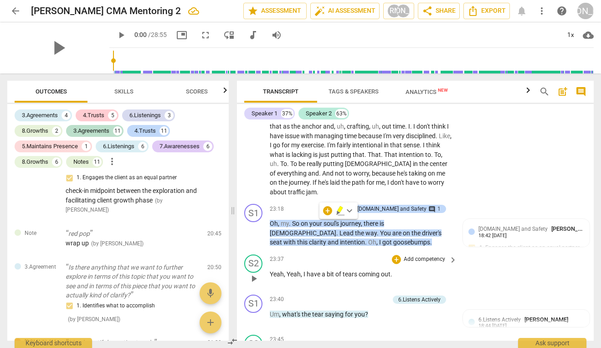
click at [347, 251] on div "S2 play_arrow pause 23:37 + Add competency keyboard_arrow_right Yeah , Yeah , I…" at bounding box center [415, 271] width 357 height 40
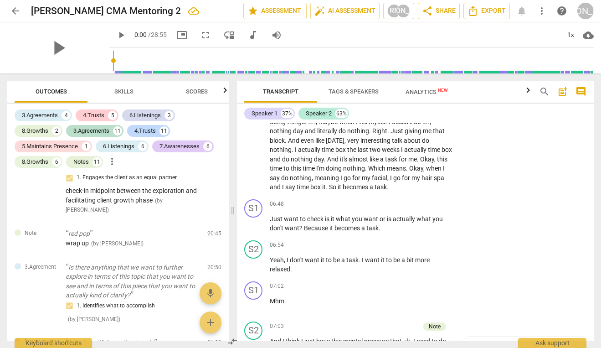
scroll to position [1094, 0]
